Goal: Information Seeking & Learning: Learn about a topic

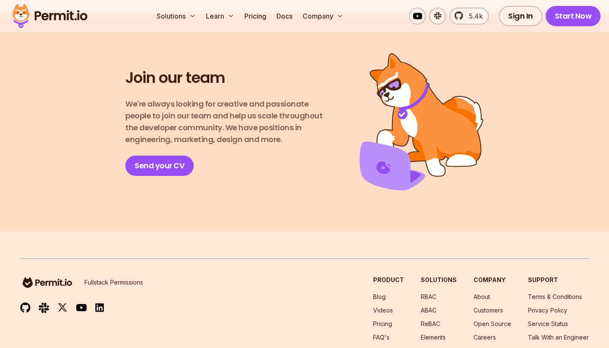
scroll to position [1545, 0]
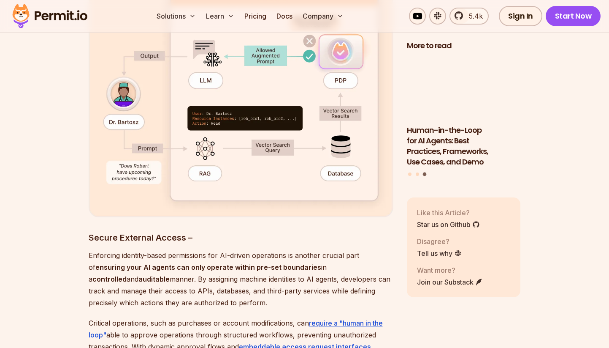
scroll to position [1705, 0]
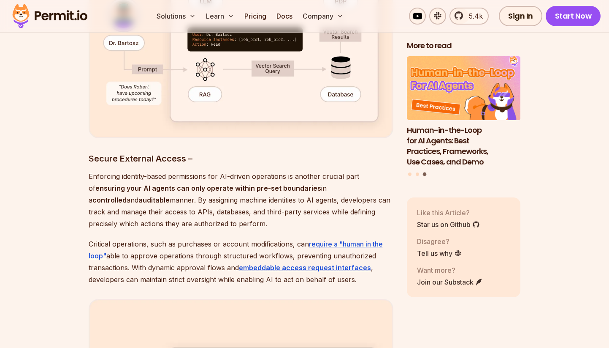
click at [143, 152] on h3 "Secure External Access –" at bounding box center [241, 159] width 305 height 14
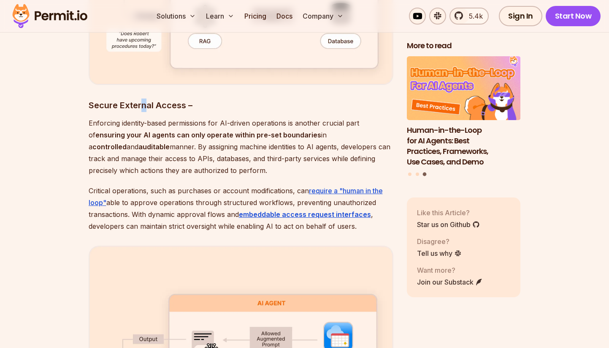
scroll to position [1801, 0]
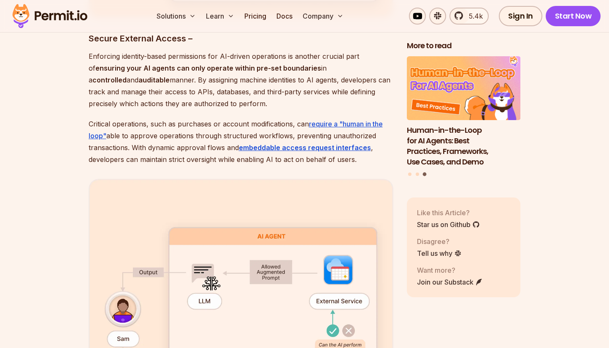
click at [144, 143] on p "Critical operations, such as purchases or account modifications, can require a …" at bounding box center [241, 141] width 305 height 47
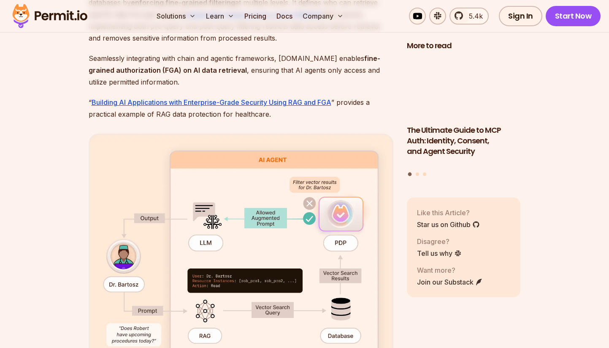
scroll to position [1466, 0]
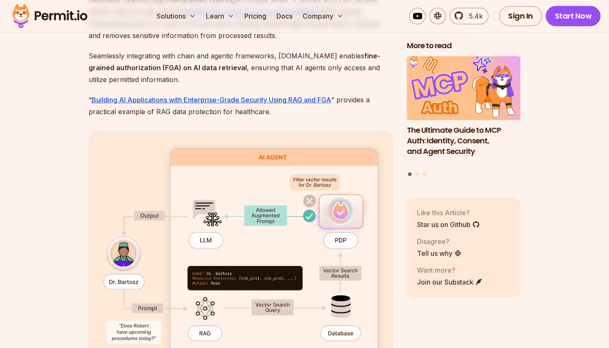
drag, startPoint x: 190, startPoint y: 83, endPoint x: 185, endPoint y: 81, distance: 5.1
click at [190, 94] on p "“ Building AI Applications with Enterprise-Grade Security Using RAG and FGA ” p…" at bounding box center [241, 106] width 305 height 24
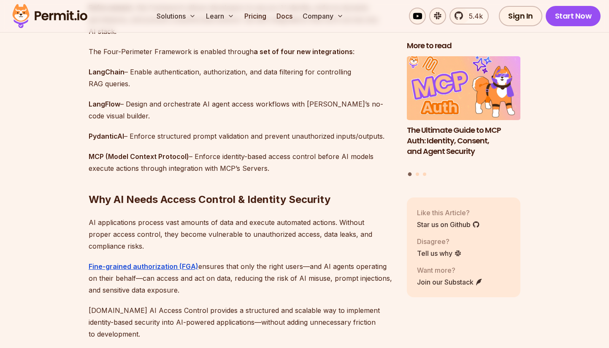
scroll to position [625, 0]
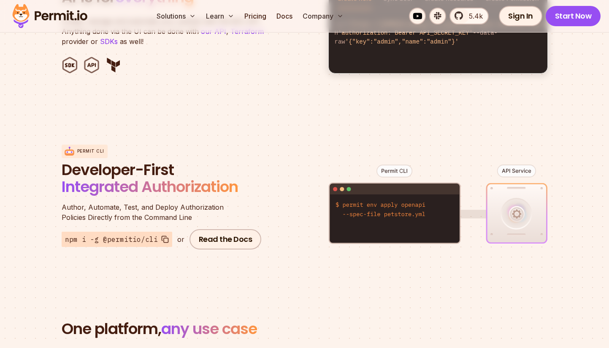
scroll to position [927, 0]
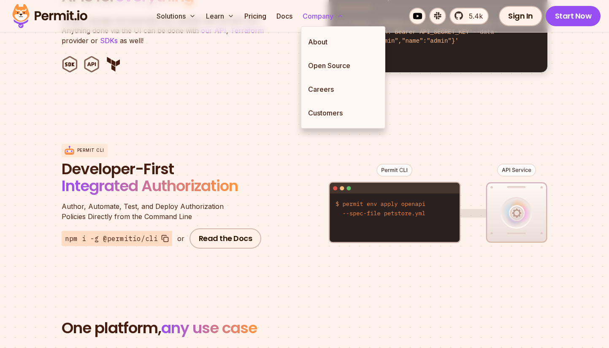
click at [324, 13] on button "Company" at bounding box center [323, 16] width 48 height 17
click at [322, 43] on link "About" at bounding box center [344, 42] width 84 height 24
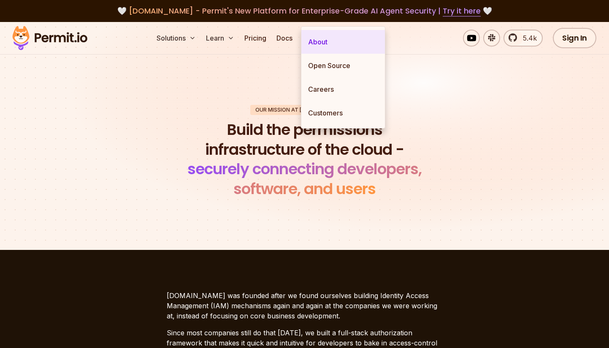
click at [329, 42] on link "About" at bounding box center [344, 42] width 84 height 24
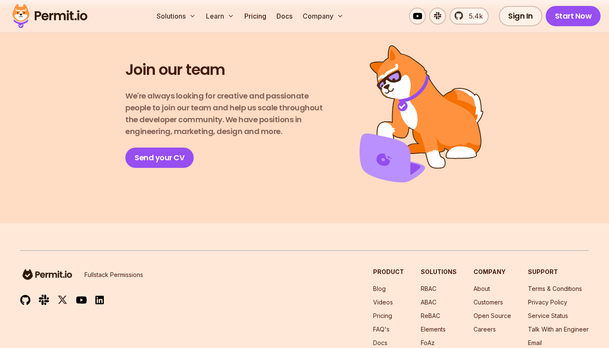
scroll to position [1545, 0]
